Goal: Navigation & Orientation: Find specific page/section

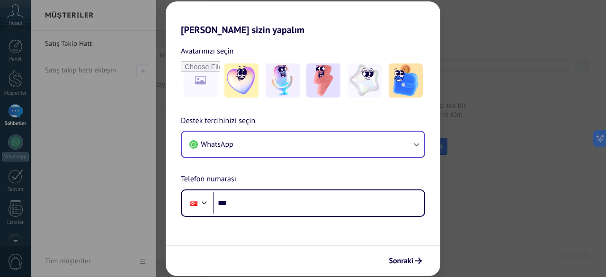
click at [251, 144] on button "WhatsApp" at bounding box center [303, 145] width 242 height 26
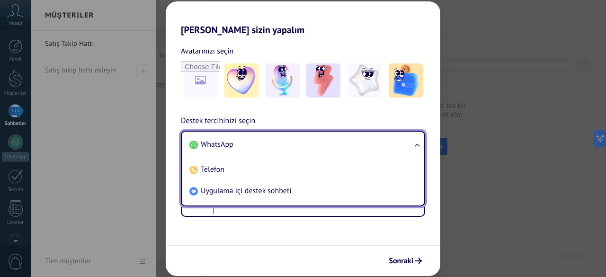
click at [251, 144] on li "WhatsApp" at bounding box center [300, 144] width 231 height 21
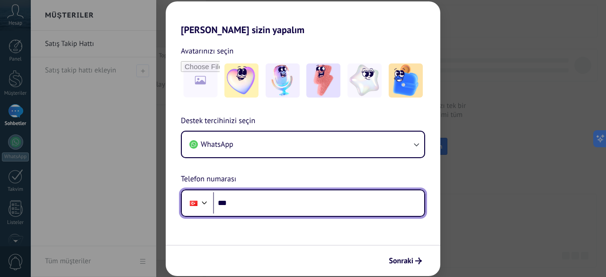
click at [243, 207] on input "***" at bounding box center [318, 203] width 211 height 22
type input "**********"
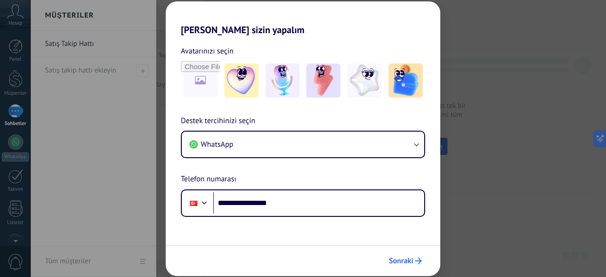
click at [409, 260] on span "Sonraki" at bounding box center [400, 260] width 25 height 7
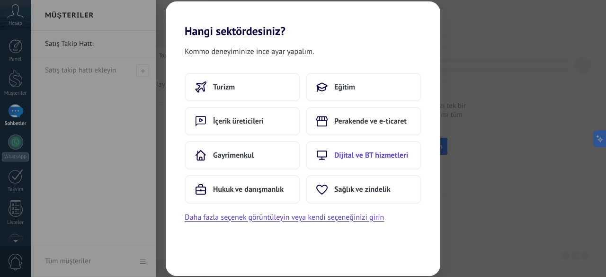
click at [351, 157] on span "Dijital ve BT hizmetleri" at bounding box center [371, 154] width 74 height 9
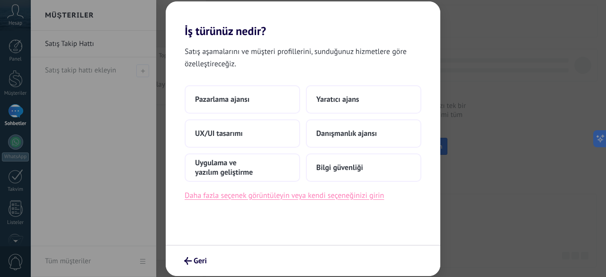
click at [280, 190] on button "Daha fazla seçenek görüntüleyin veya kendi seçeneğinizi girin" at bounding box center [284, 195] width 199 height 12
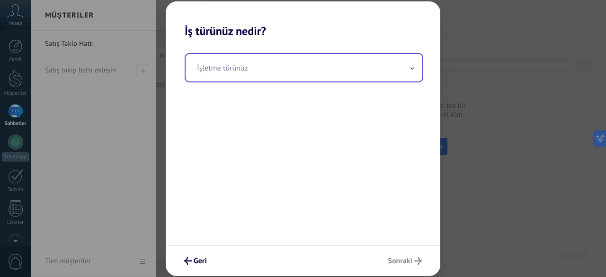
click at [230, 75] on input "text" at bounding box center [303, 67] width 237 height 27
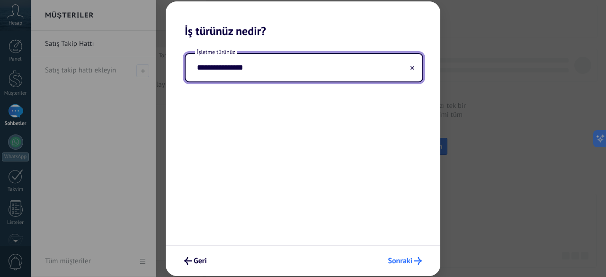
type input "**********"
click at [396, 260] on span "Sonraki" at bounding box center [400, 260] width 25 height 7
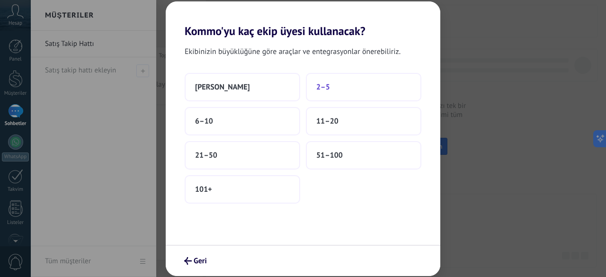
click at [327, 89] on span "2–5" at bounding box center [323, 86] width 14 height 9
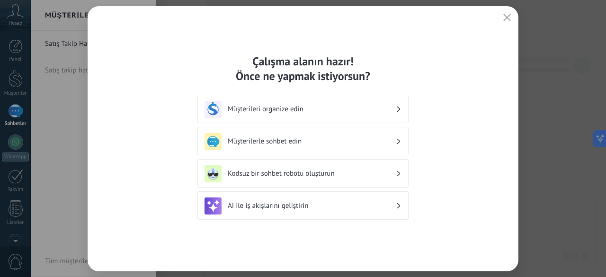
click at [289, 112] on h3 "Müşterileri organize edin" at bounding box center [312, 109] width 168 height 9
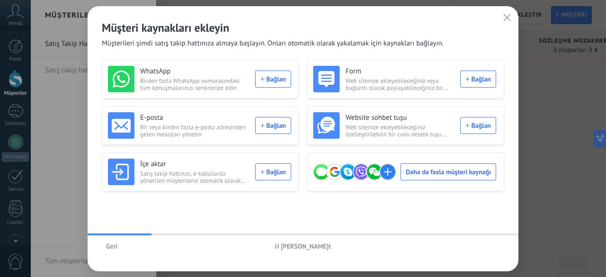
click at [112, 246] on span "Geri" at bounding box center [111, 246] width 11 height 7
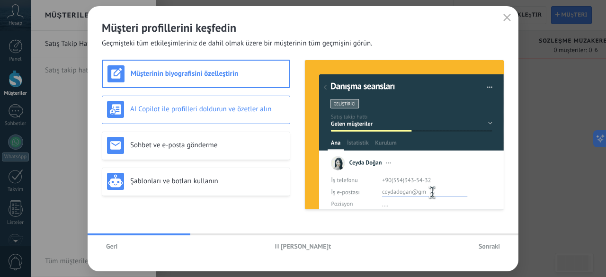
click at [217, 112] on h3 "AI Copilot ile profilleri doldurun ve özetler alın" at bounding box center [207, 109] width 155 height 9
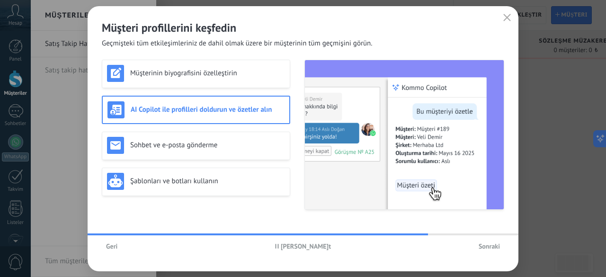
click at [217, 112] on h3 "AI Copilot ile profilleri doldurun ve özetler alın" at bounding box center [208, 109] width 154 height 9
click at [411, 182] on img at bounding box center [404, 134] width 199 height 149
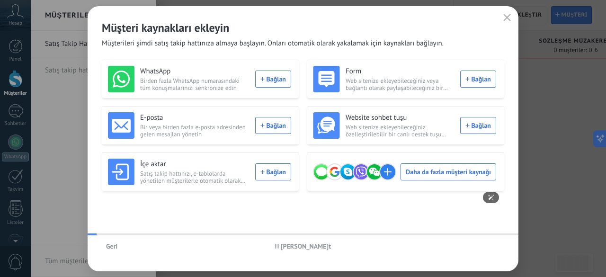
click at [432, 194] on div "WhatsApp Birden fazla WhatsApp numarasındaki tüm konuşmalarınızı senkronize edi…" at bounding box center [303, 140] width 402 height 160
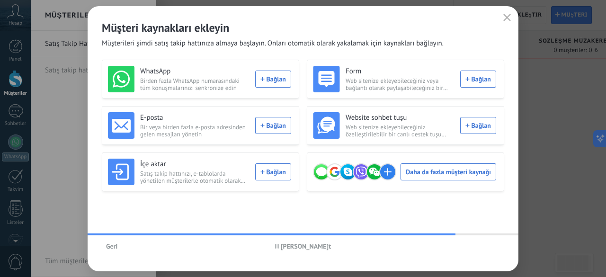
click at [115, 245] on span "Geri" at bounding box center [111, 246] width 11 height 7
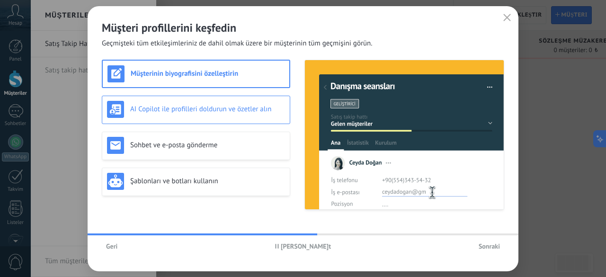
click at [201, 113] on h3 "AI Copilot ile profilleri doldurun ve özetler alın" at bounding box center [207, 109] width 155 height 9
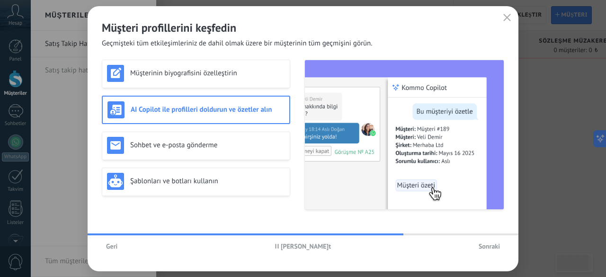
click at [487, 246] on span "Sonraki" at bounding box center [488, 246] width 21 height 7
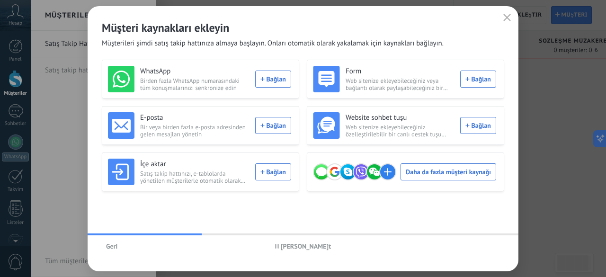
click at [111, 246] on span "Geri" at bounding box center [111, 246] width 11 height 7
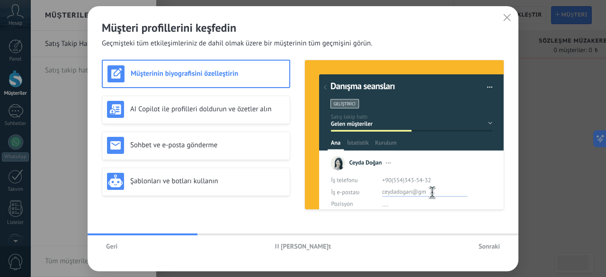
click at [483, 244] on span "Sonraki" at bounding box center [488, 246] width 21 height 7
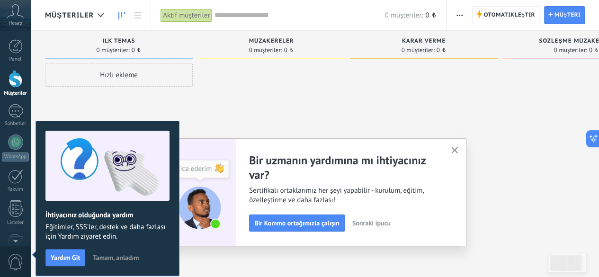
click at [455, 150] on icon "button" at bounding box center [454, 150] width 7 height 7
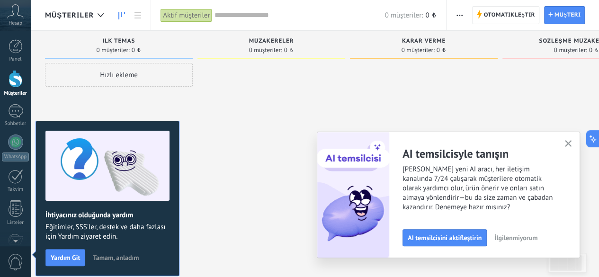
click at [570, 141] on icon "button" at bounding box center [567, 143] width 7 height 7
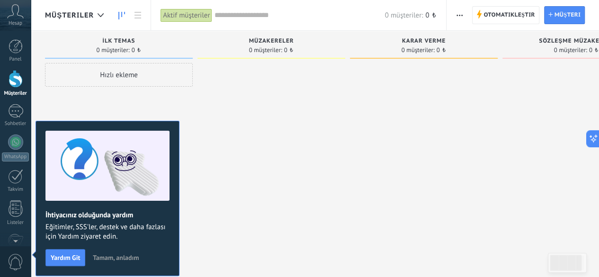
click at [11, 18] on icon at bounding box center [15, 11] width 17 height 14
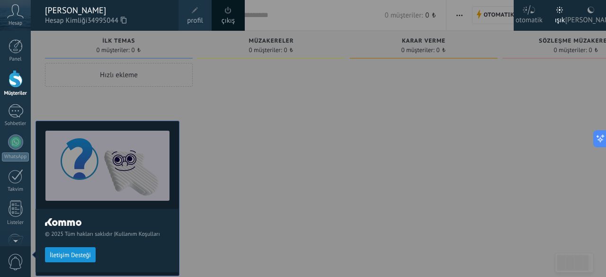
click at [561, 12] on icon at bounding box center [559, 10] width 7 height 7
click at [557, 19] on div "ışık" at bounding box center [560, 18] width 10 height 25
click at [528, 17] on div "otomatik" at bounding box center [528, 18] width 27 height 25
click at [558, 8] on icon at bounding box center [559, 10] width 7 height 7
click at [592, 14] on div "[PERSON_NAME]" at bounding box center [590, 18] width 51 height 25
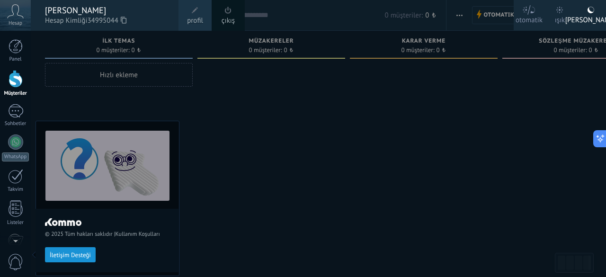
click at [564, 16] on div "ışık" at bounding box center [560, 18] width 10 height 25
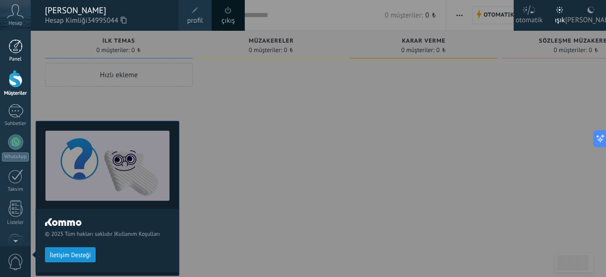
click at [16, 52] on div at bounding box center [16, 46] width 14 height 14
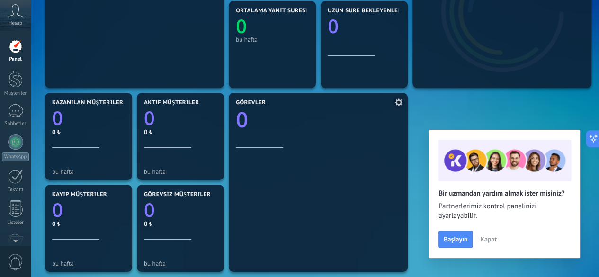
scroll to position [217, 0]
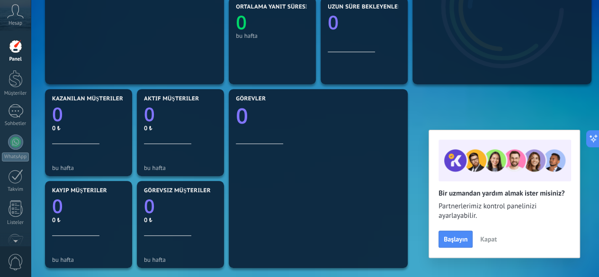
click at [487, 240] on span "Kapat" at bounding box center [488, 239] width 17 height 7
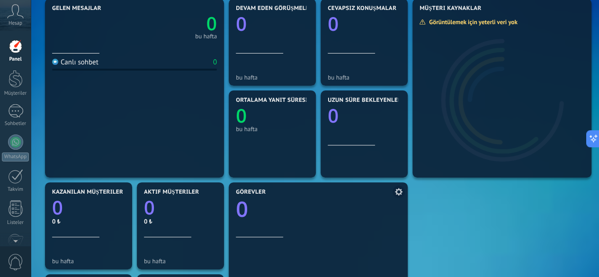
scroll to position [0, 0]
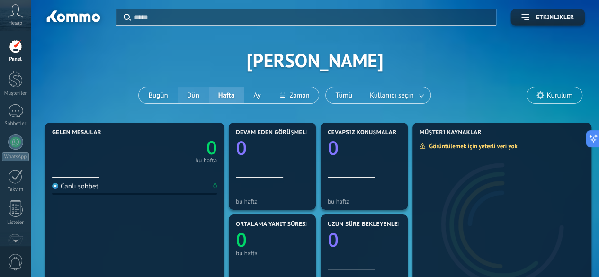
click at [198, 97] on button "Dün" at bounding box center [192, 95] width 31 height 16
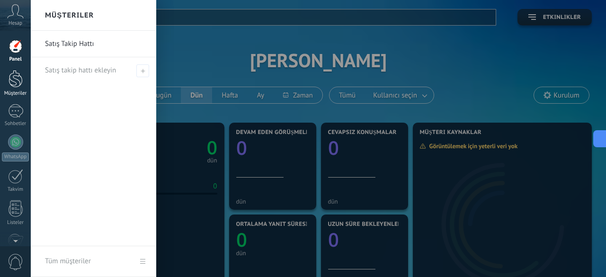
click at [20, 83] on div at bounding box center [16, 79] width 14 height 18
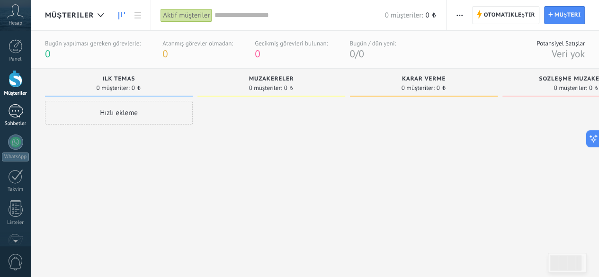
click at [16, 116] on div at bounding box center [15, 111] width 15 height 14
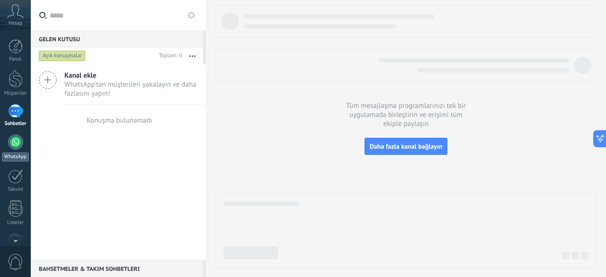
click at [20, 151] on link "WhatsApp" at bounding box center [15, 147] width 31 height 27
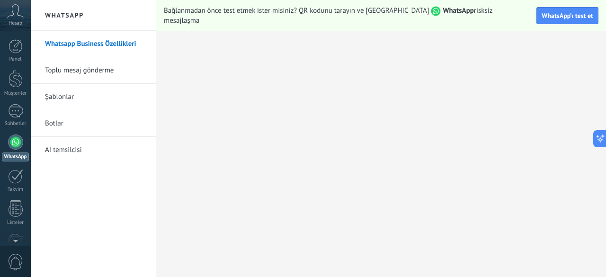
click at [91, 71] on link "Toplu mesaj gönderme" at bounding box center [95, 70] width 101 height 26
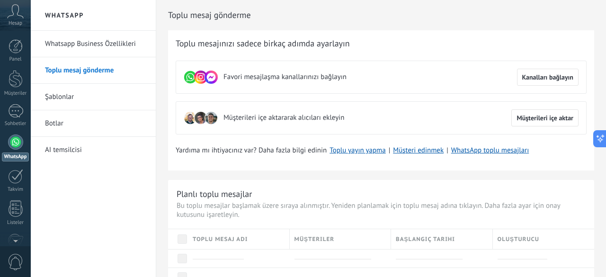
click at [66, 96] on link "Şablonlar" at bounding box center [95, 97] width 101 height 26
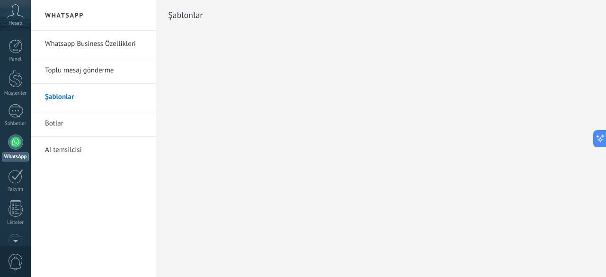
click at [60, 121] on link "Botlar" at bounding box center [95, 123] width 101 height 26
click at [63, 153] on link "AI temsilcisi" at bounding box center [95, 150] width 101 height 26
click at [14, 184] on link "Takvim" at bounding box center [15, 181] width 31 height 24
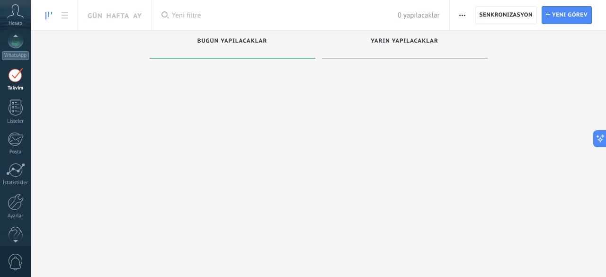
scroll to position [27, 0]
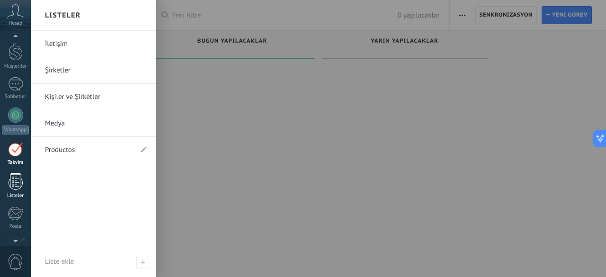
click at [15, 185] on div at bounding box center [16, 181] width 14 height 17
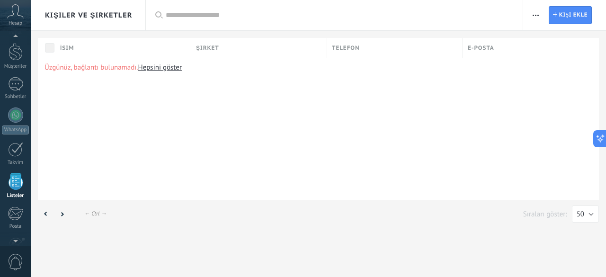
scroll to position [58, 0]
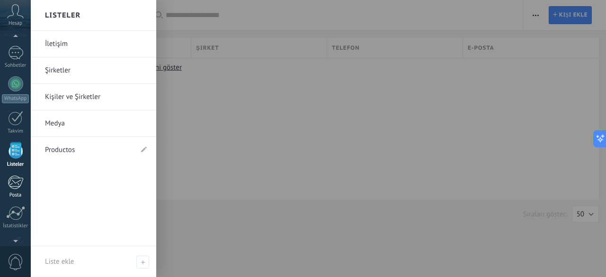
click at [17, 186] on div at bounding box center [16, 182] width 16 height 14
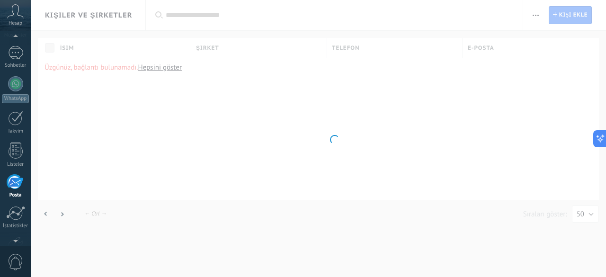
scroll to position [91, 0]
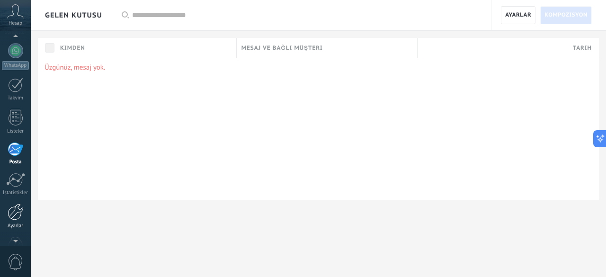
click at [17, 213] on div at bounding box center [16, 211] width 16 height 17
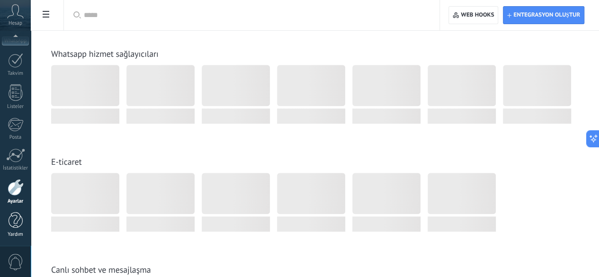
scroll to position [473, 0]
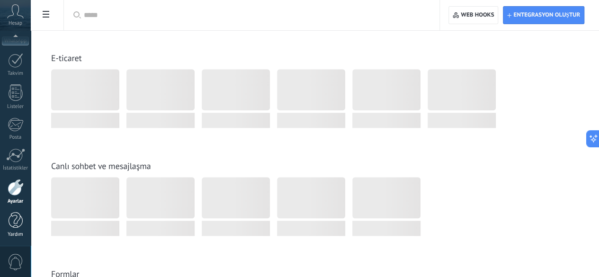
click at [14, 224] on div at bounding box center [16, 220] width 14 height 17
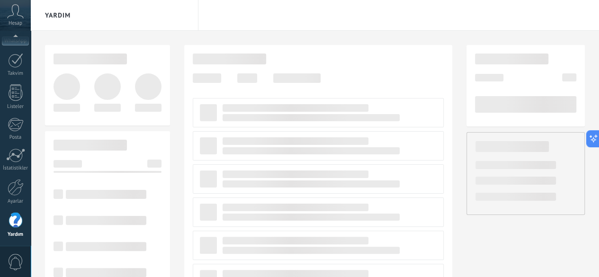
click at [17, 259] on span "0" at bounding box center [16, 262] width 16 height 17
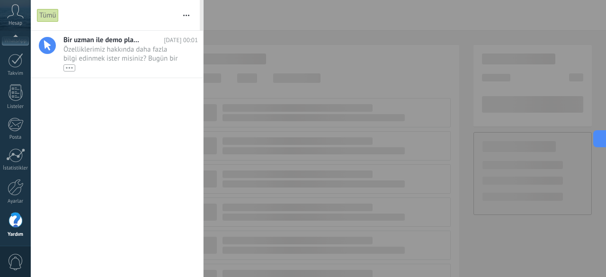
click at [17, 259] on span "0" at bounding box center [16, 262] width 16 height 17
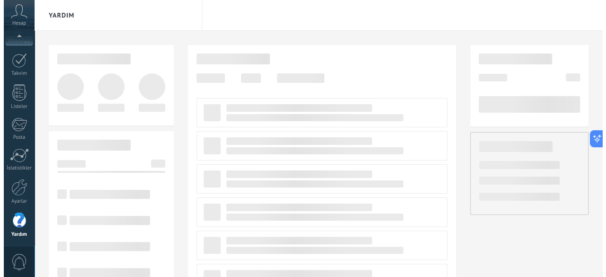
scroll to position [74, 0]
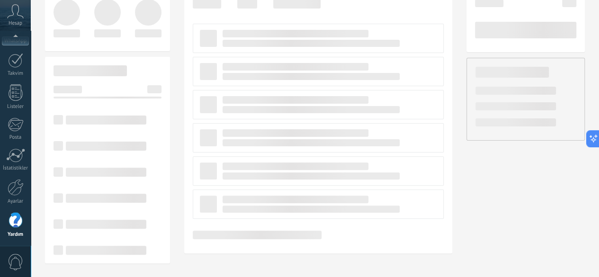
click at [4, 256] on div "0" at bounding box center [15, 261] width 31 height 31
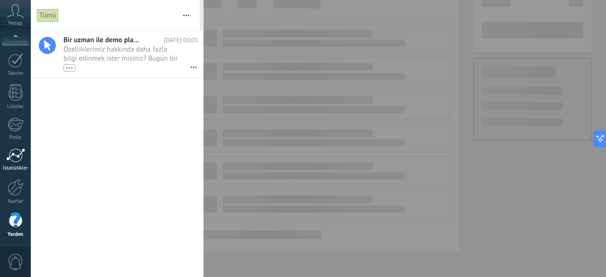
click at [19, 159] on div at bounding box center [15, 155] width 19 height 14
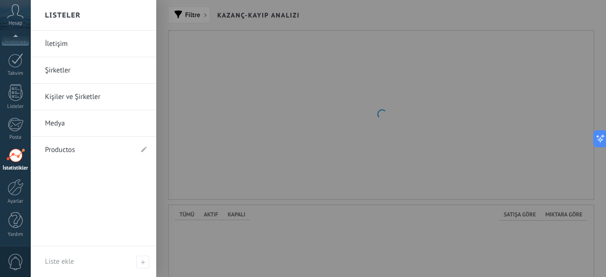
click at [54, 122] on link "Medya" at bounding box center [96, 123] width 102 height 26
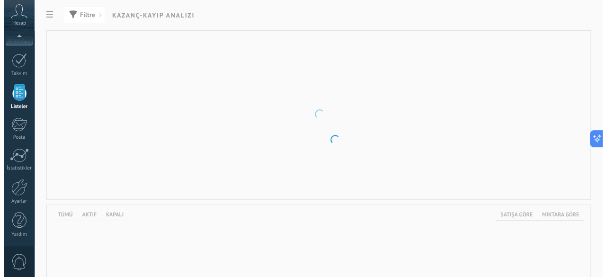
scroll to position [58, 0]
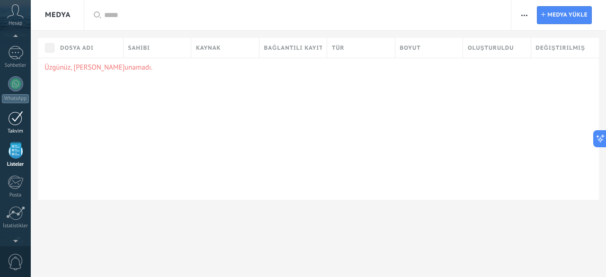
click at [14, 125] on link "Takvim" at bounding box center [15, 123] width 31 height 24
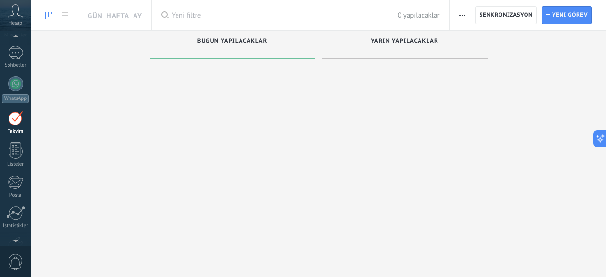
scroll to position [27, 0]
click at [469, 16] on button "button" at bounding box center [462, 15] width 14 height 18
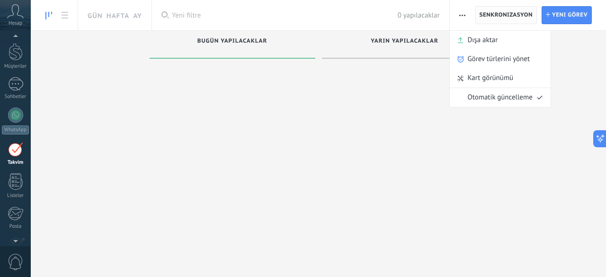
click at [511, 16] on span "Senkronizasyon" at bounding box center [505, 15] width 53 height 6
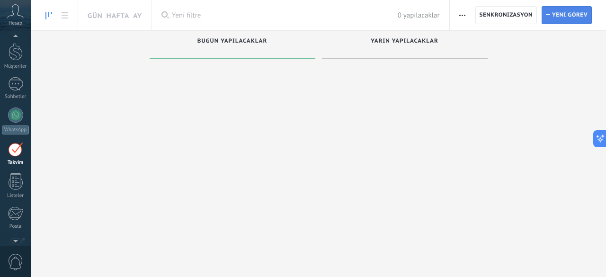
click at [559, 13] on span "Yeni görev" at bounding box center [569, 15] width 35 height 17
click at [15, 122] on link "WhatsApp" at bounding box center [15, 120] width 31 height 27
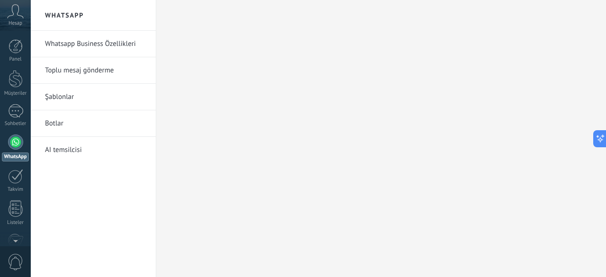
click at [16, 22] on span "Hesap" at bounding box center [16, 23] width 14 height 6
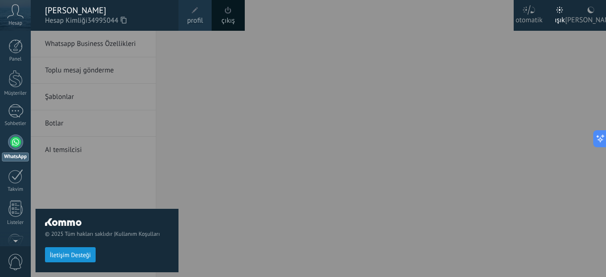
click at [111, 45] on div "© 2025 Tüm hakları saklıdır | Kullanım Koşulları İletişim Desteği" at bounding box center [106, 154] width 143 height 246
click at [95, 44] on div "© 2025 Tüm hakları saklıdır | Kullanım Koşulları İletişim Desteği" at bounding box center [106, 154] width 143 height 246
click at [242, 167] on div at bounding box center [334, 138] width 606 height 277
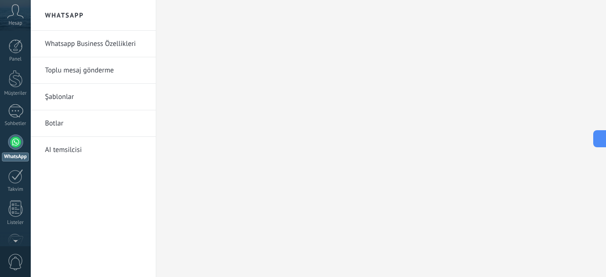
click at [97, 41] on link "Whatsapp Business Özellikleri" at bounding box center [95, 44] width 101 height 26
click at [106, 46] on link "Whatsapp Business Özellikleri" at bounding box center [95, 44] width 101 height 26
click at [80, 42] on link "Whatsapp Business Özellikleri" at bounding box center [95, 44] width 101 height 26
click at [79, 67] on link "Toplu mesaj gönderme" at bounding box center [95, 70] width 101 height 26
click at [71, 45] on link "Whatsapp Business Özellikleri" at bounding box center [95, 44] width 101 height 26
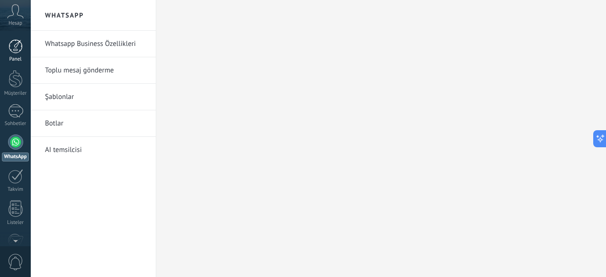
click at [19, 50] on div at bounding box center [16, 46] width 14 height 14
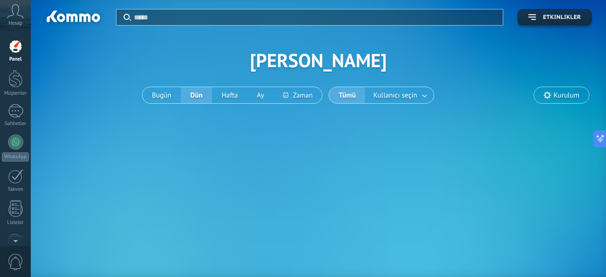
click at [18, 23] on span "Hesap" at bounding box center [16, 23] width 14 height 6
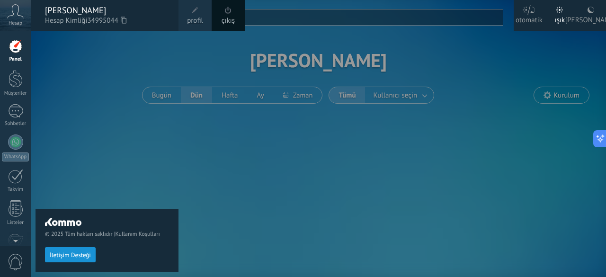
click at [73, 125] on div "© 2025 Tüm hakları saklıdır | Kullanım Koşulları İletişim Desteği" at bounding box center [106, 154] width 143 height 246
click at [56, 83] on div "© 2025 Tüm hakları saklıdır | Kullanım Koşulları İletişim Desteği" at bounding box center [106, 154] width 143 height 246
click at [13, 18] on div "Hesap" at bounding box center [15, 15] width 31 height 31
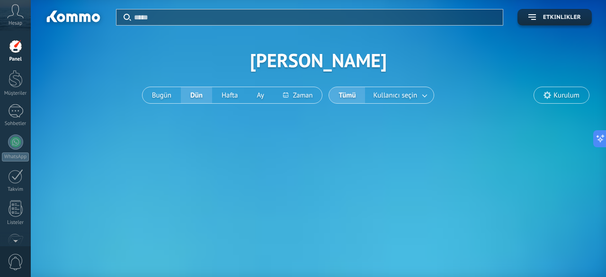
click at [12, 17] on icon at bounding box center [15, 11] width 17 height 14
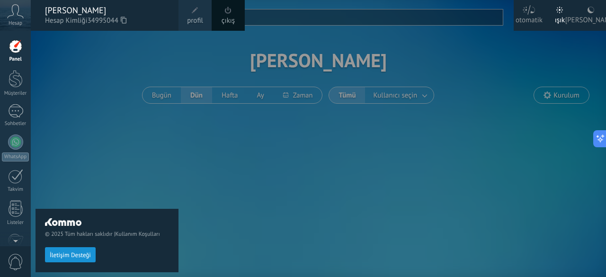
click at [197, 16] on span "profil" at bounding box center [195, 21] width 16 height 10
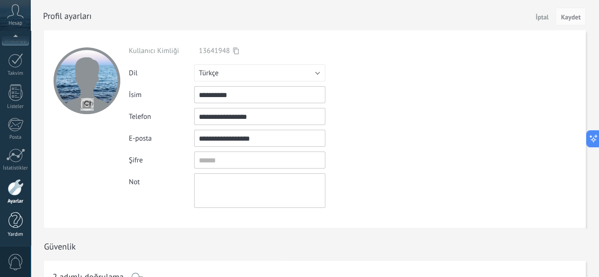
click at [19, 213] on div at bounding box center [16, 220] width 14 height 17
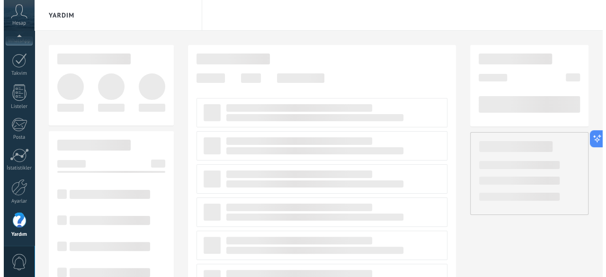
scroll to position [106, 0]
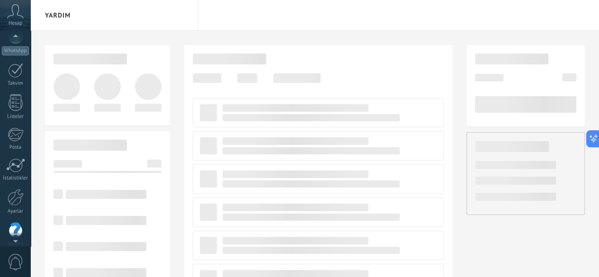
click at [18, 19] on div "Hesap" at bounding box center [15, 15] width 31 height 31
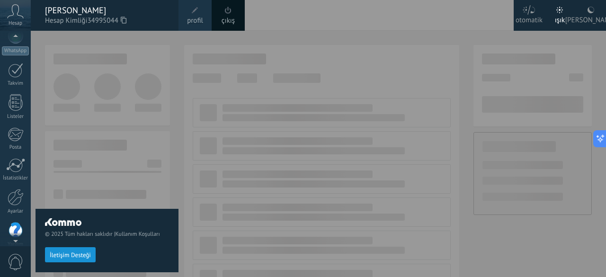
scroll to position [116, 0]
click at [63, 256] on span "İletişim Desteği" at bounding box center [70, 255] width 41 height 7
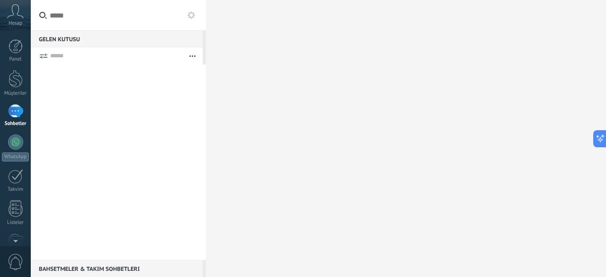
click at [57, 12] on input "text" at bounding box center [118, 15] width 175 height 31
click at [18, 18] on div "Hesap" at bounding box center [15, 15] width 31 height 31
